Goal: Navigation & Orientation: Find specific page/section

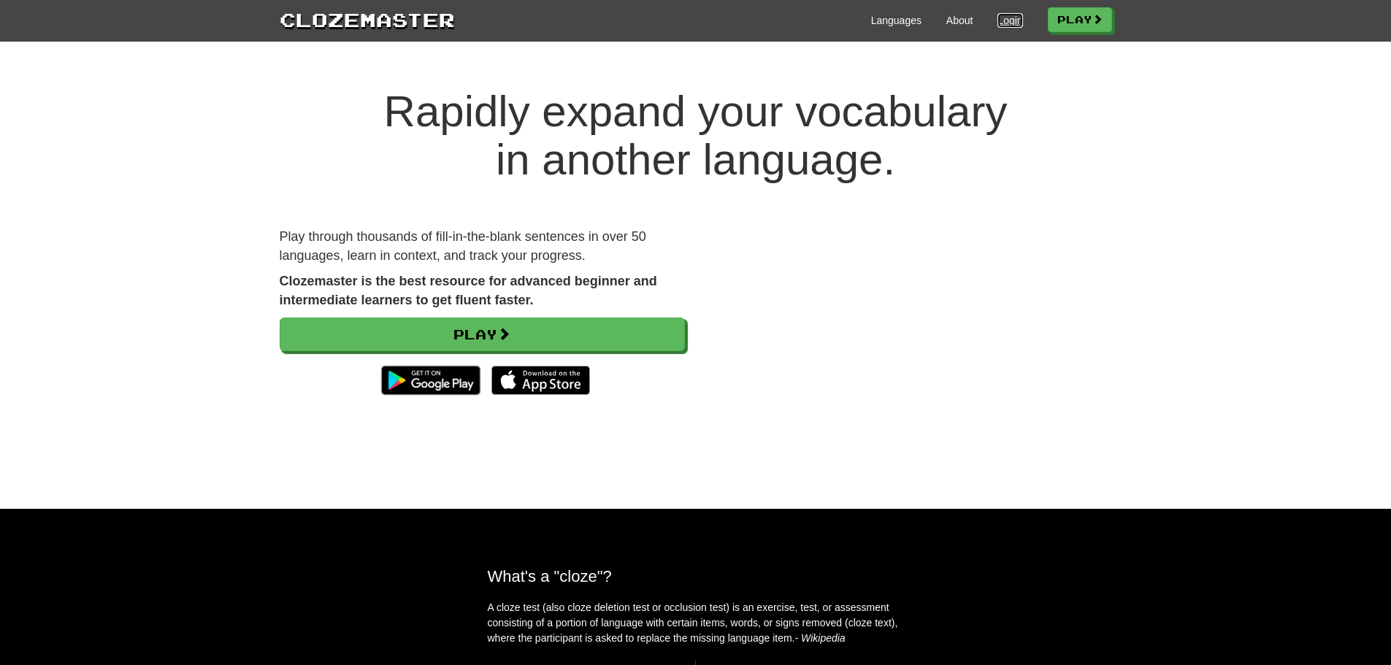
click at [997, 17] on link "Login" at bounding box center [1009, 20] width 25 height 15
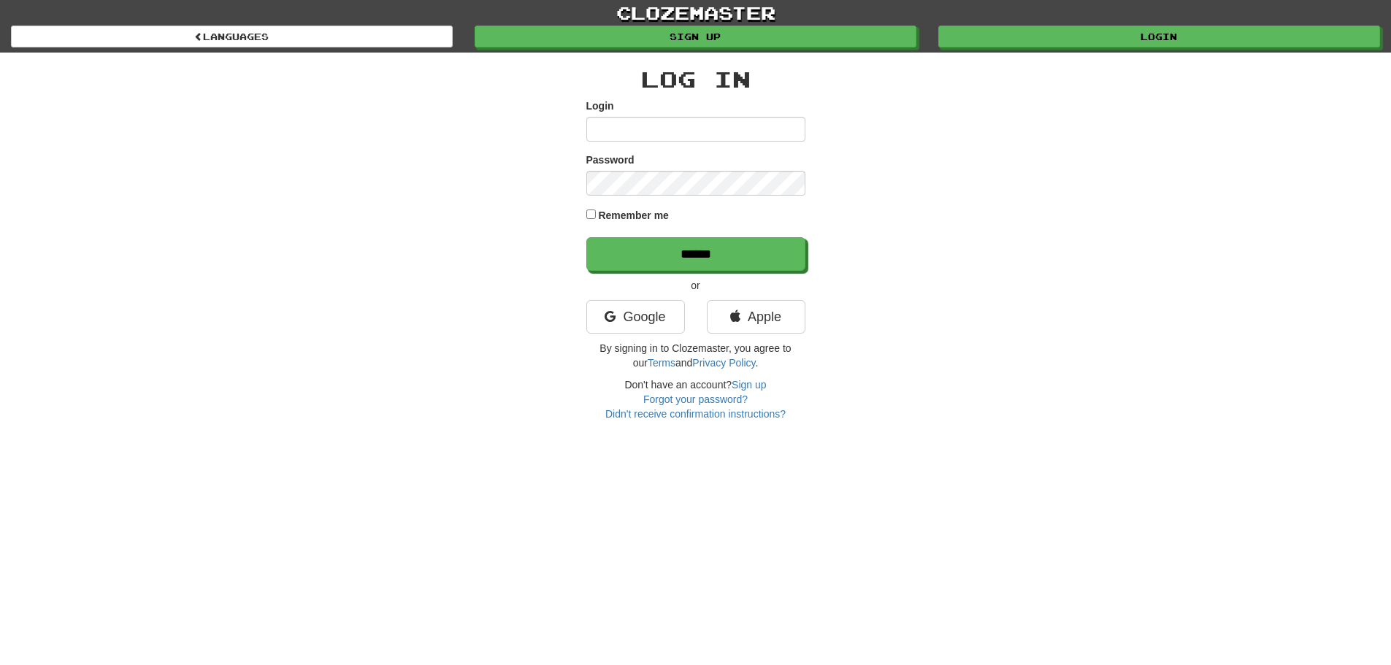
click at [749, 114] on div "Login" at bounding box center [695, 120] width 219 height 43
click at [592, 326] on link "Google" at bounding box center [635, 317] width 99 height 34
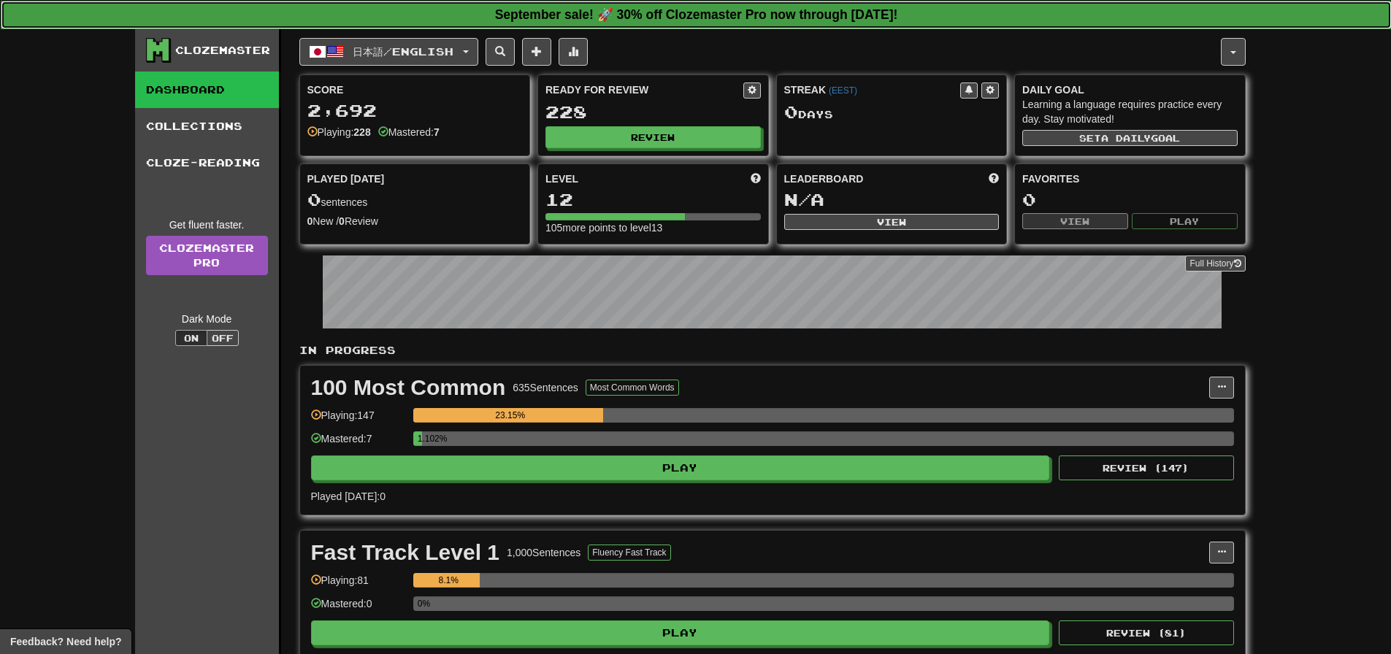
click at [644, 16] on strong "September sale! 🚀 30% off Clozemaster Pro now through Sunday September 21!" at bounding box center [696, 14] width 403 height 15
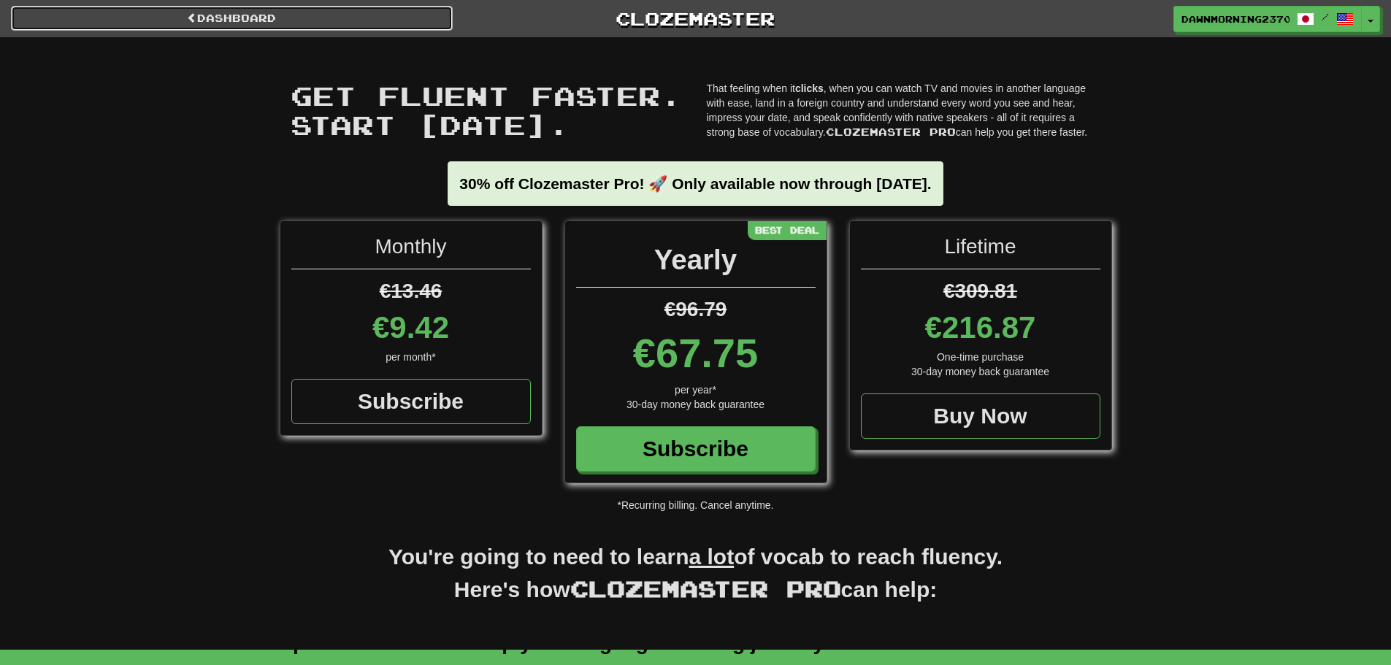
click at [352, 19] on link "Dashboard" at bounding box center [232, 18] width 442 height 25
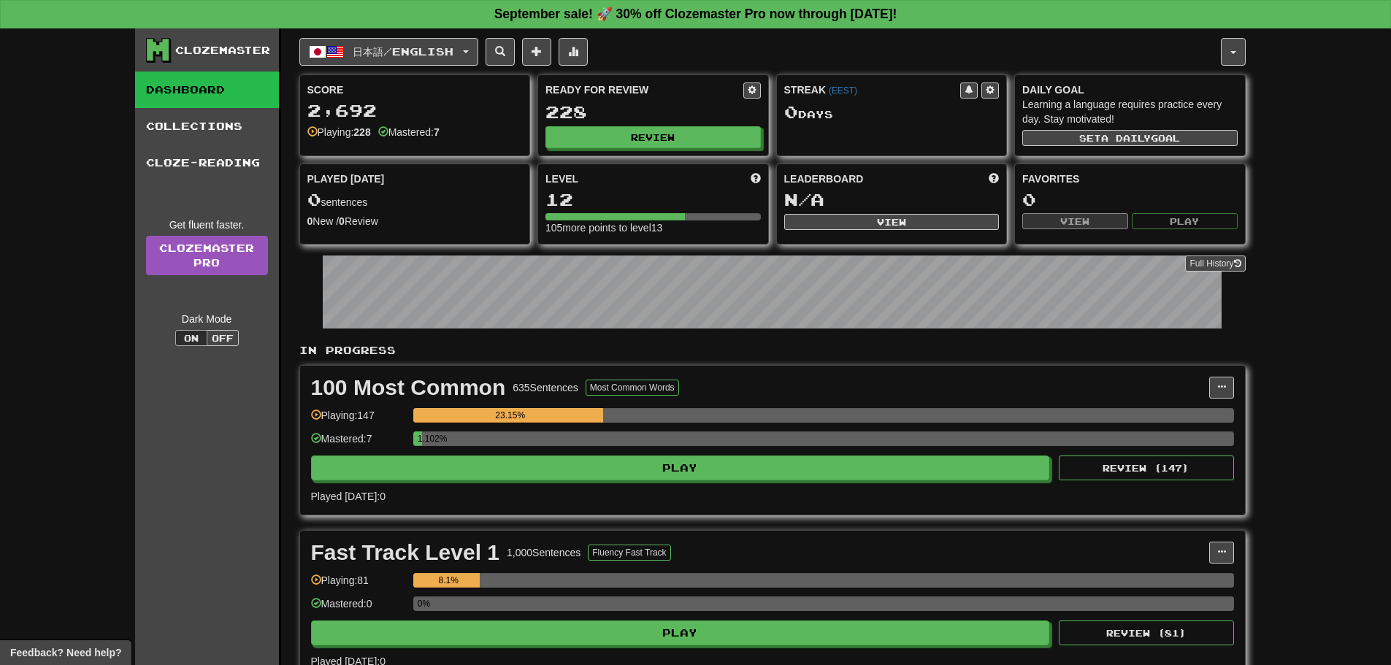
scroll to position [73, 0]
